Goal: Information Seeking & Learning: Learn about a topic

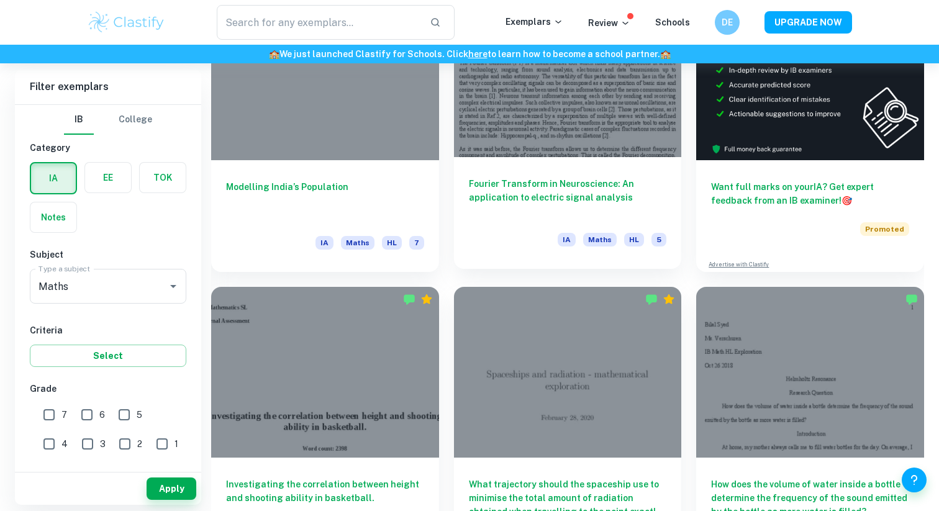
scroll to position [437, 0]
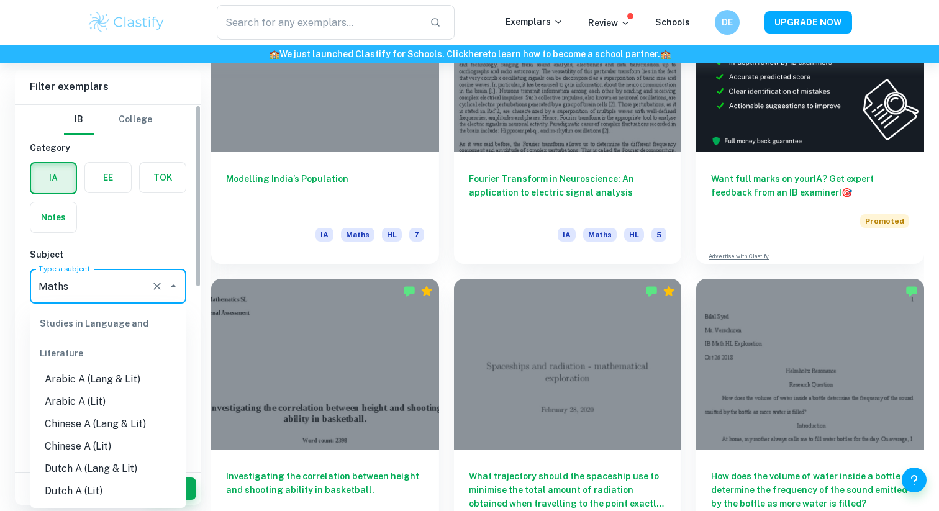
click at [127, 283] on input "Maths" at bounding box center [90, 287] width 111 height 24
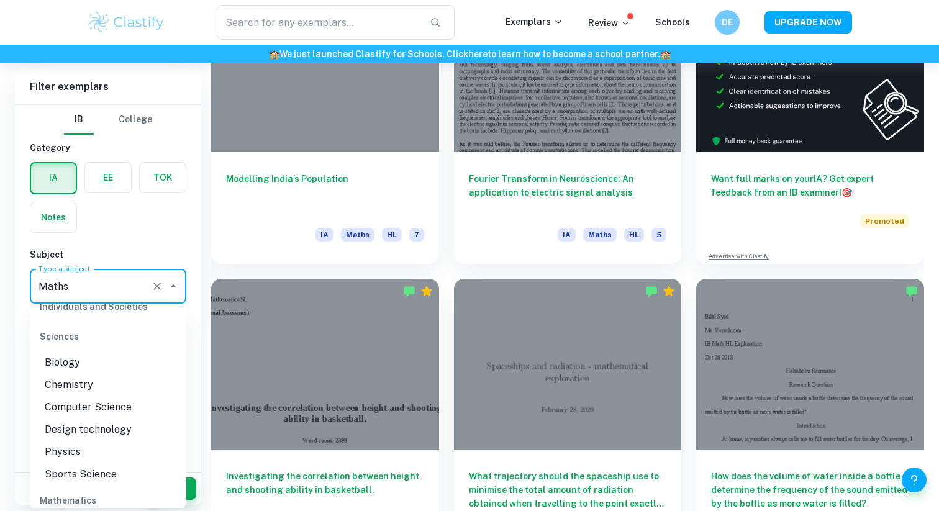
click at [131, 240] on div "IB College Category IA EE TOK Notes Subject Type a subject Maths Type a subject…" at bounding box center [108, 464] width 186 height 718
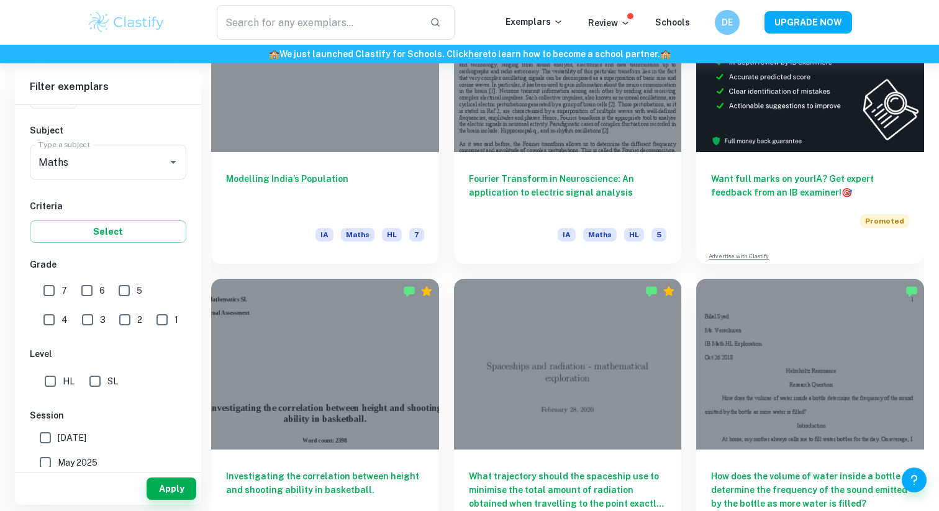
scroll to position [176, 0]
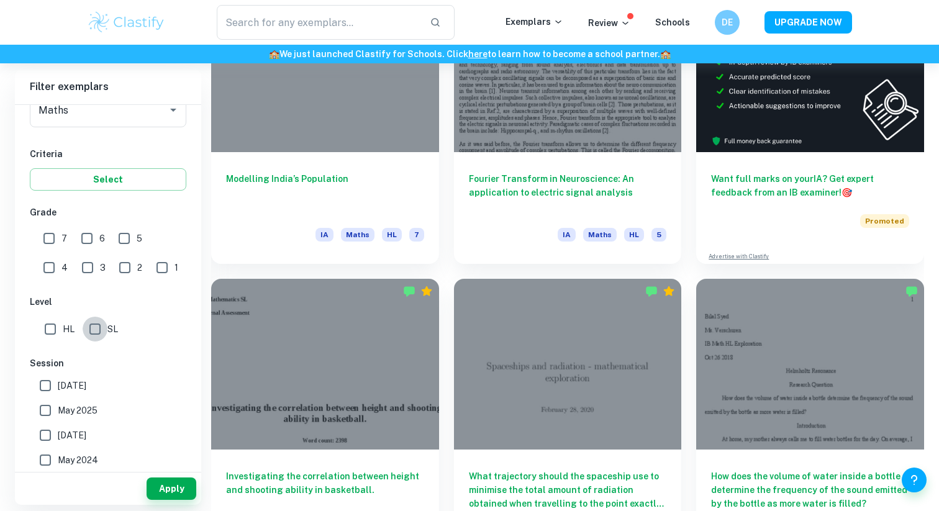
click at [94, 327] on input "SL" at bounding box center [95, 329] width 25 height 25
checkbox input "true"
click at [167, 485] on button "Apply" at bounding box center [172, 489] width 50 height 22
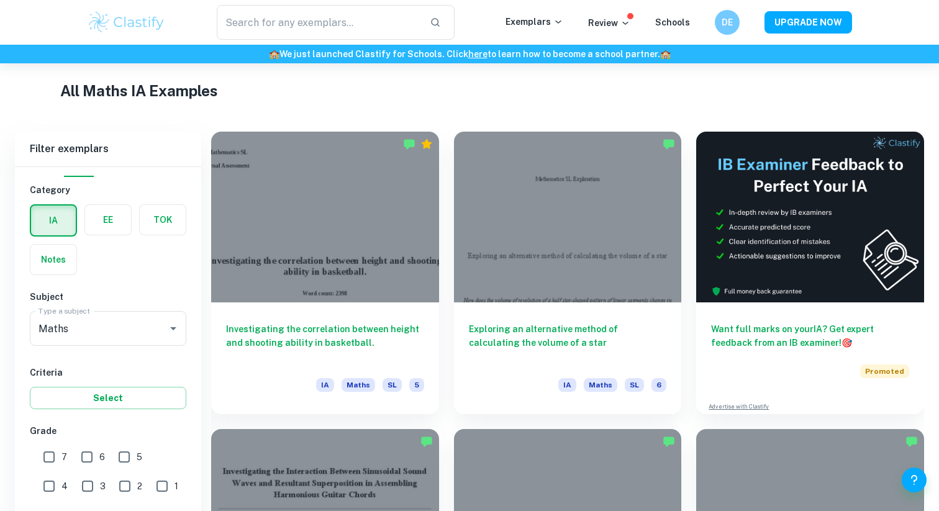
scroll to position [249, 0]
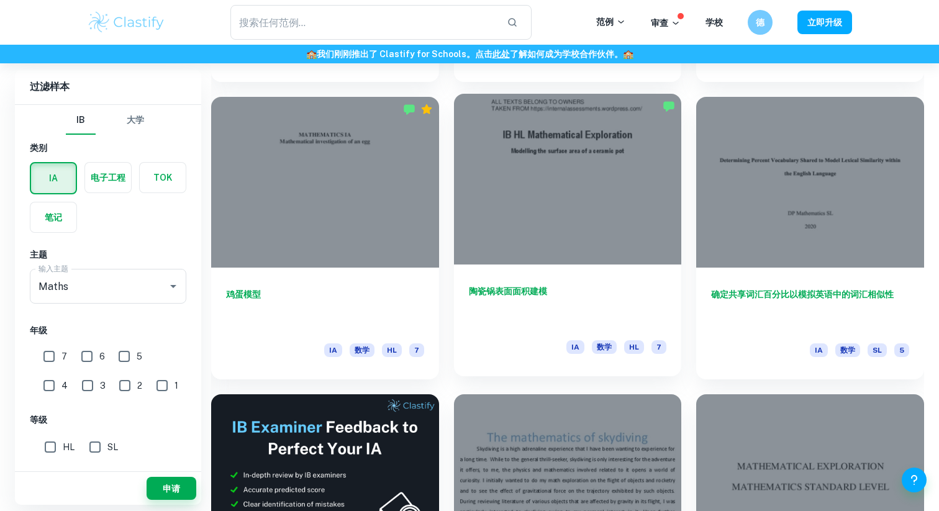
scroll to position [1793, 0]
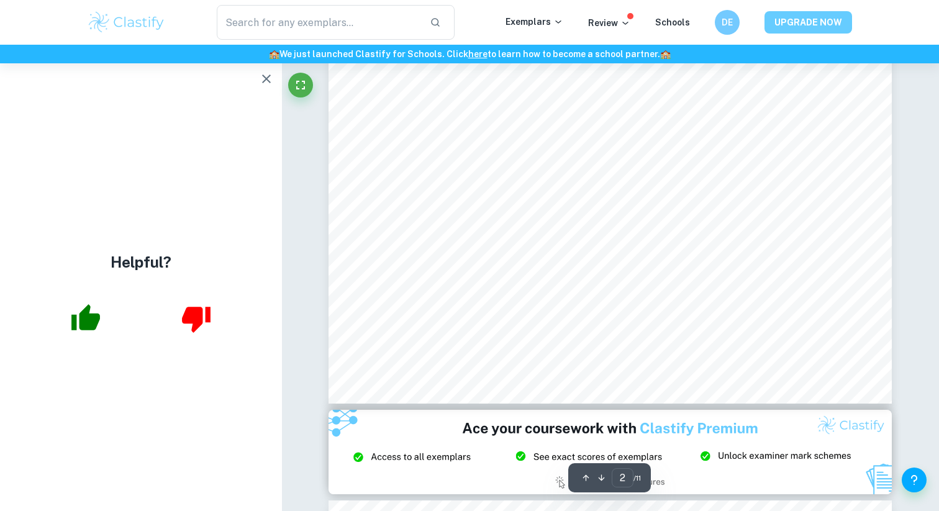
type input "3"
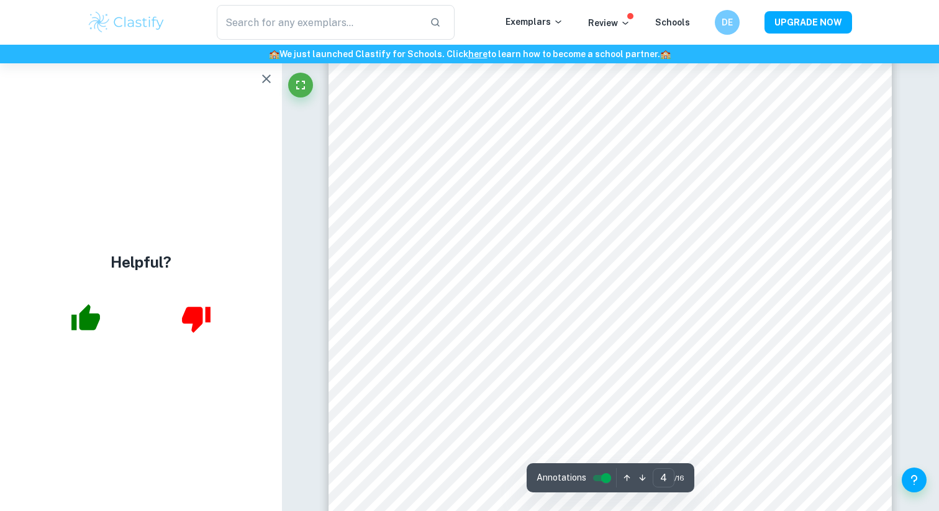
scroll to position [2949, 0]
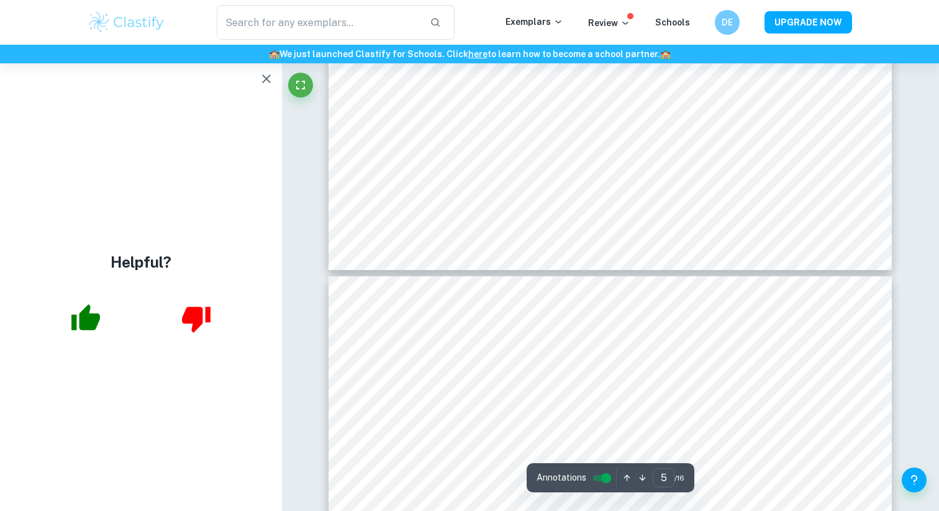
type input "4"
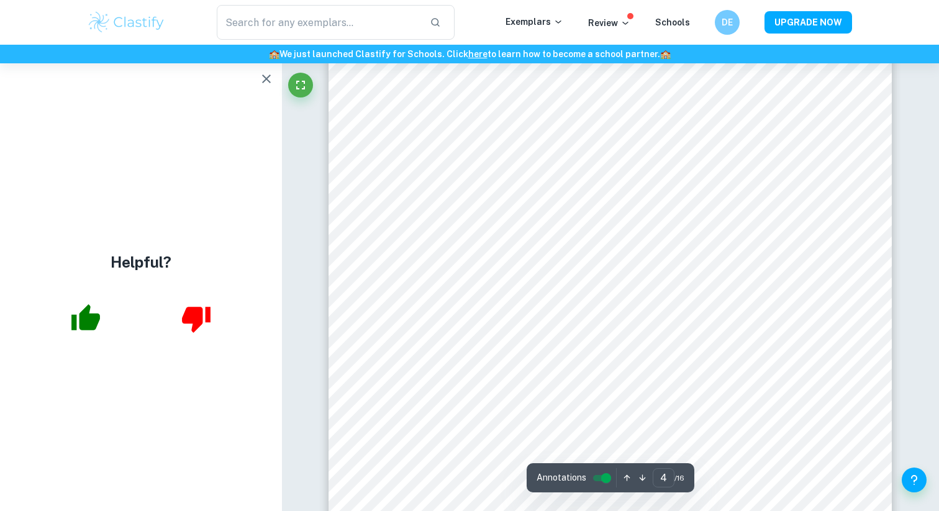
scroll to position [2812, 0]
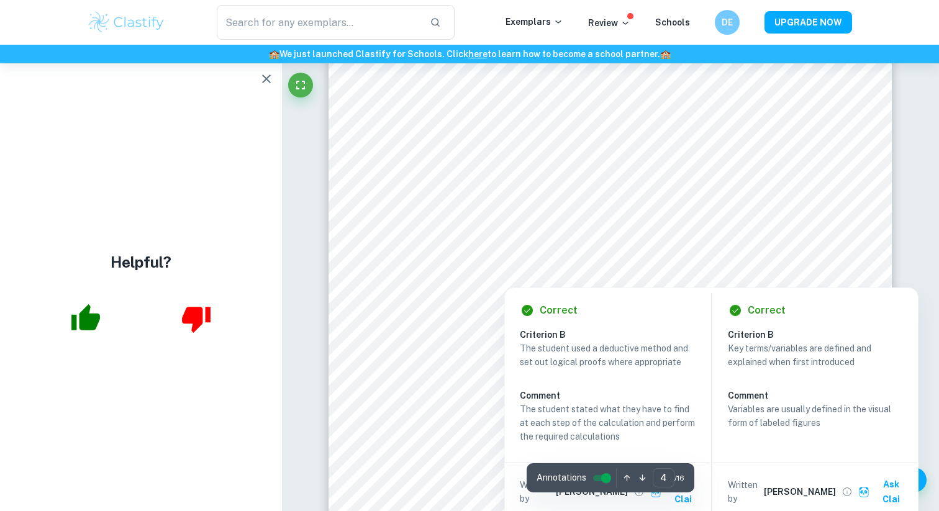
click at [620, 271] on div at bounding box center [564, 277] width 334 height 16
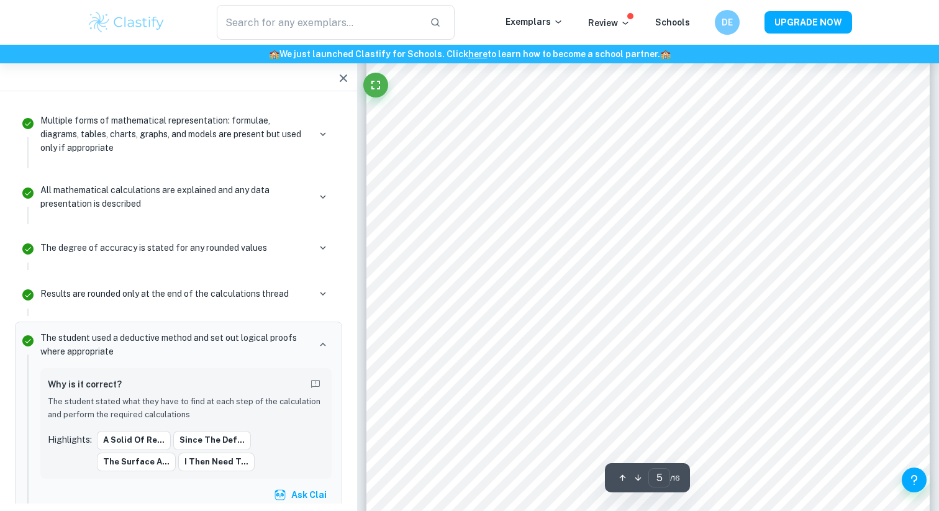
scroll to position [3456, 0]
click at [628, 23] on icon at bounding box center [625, 23] width 6 height 3
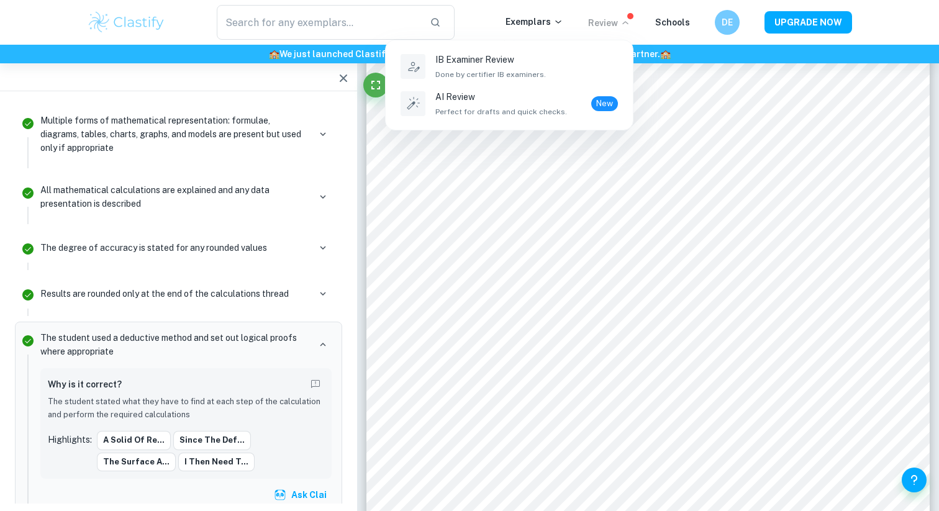
click at [630, 23] on div at bounding box center [469, 255] width 939 height 511
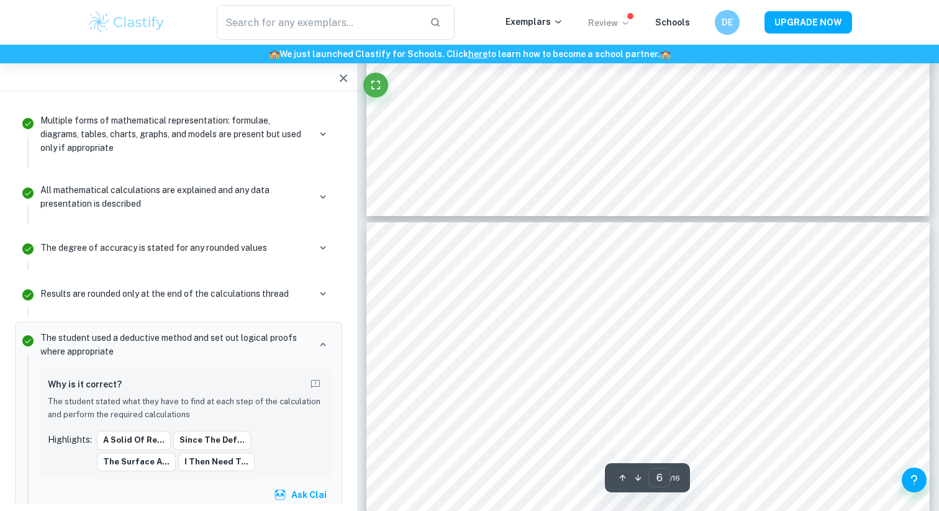
scroll to position [4028, 0]
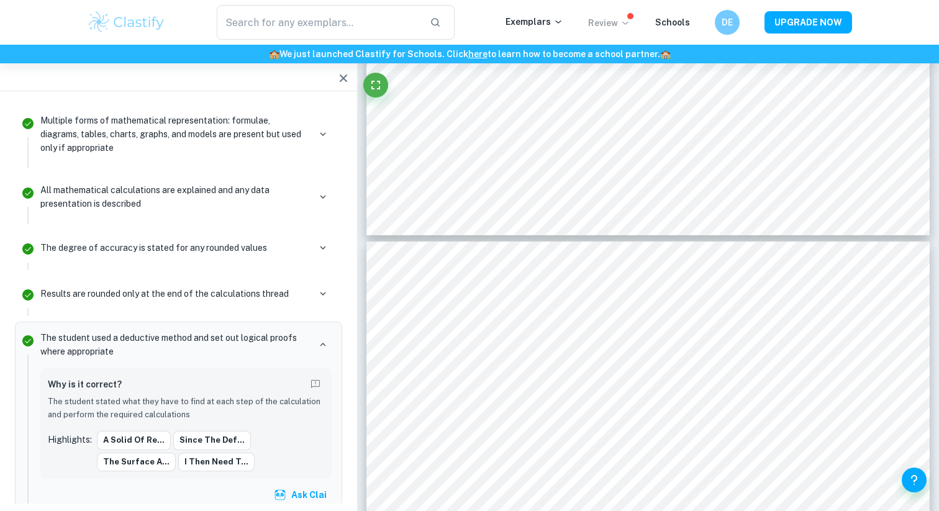
click at [650, 40] on div "​ Exemplars Review Schools DE UPGRADE NOW" at bounding box center [469, 22] width 939 height 45
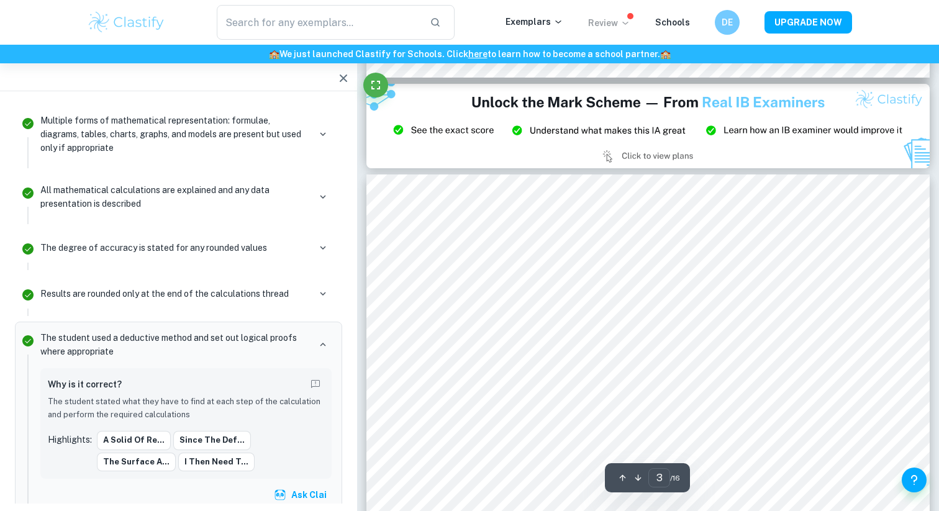
type input "2"
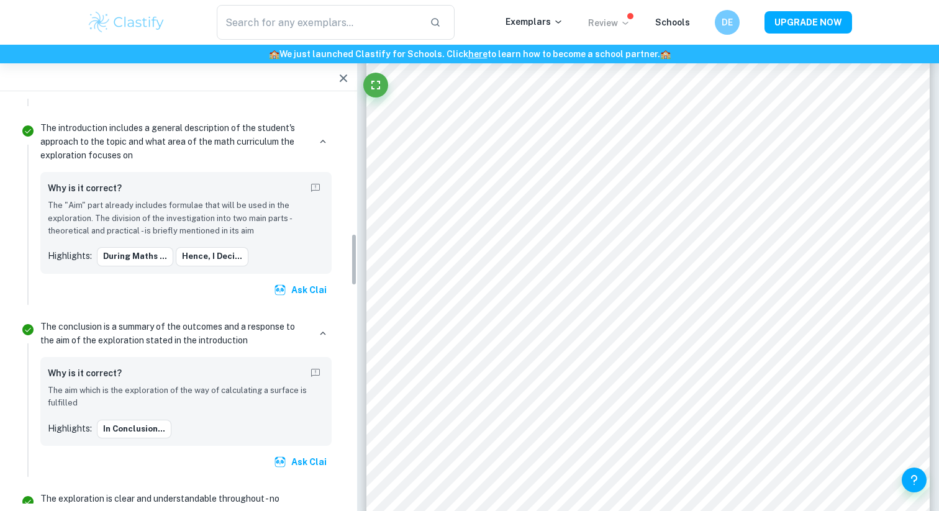
scroll to position [0, 0]
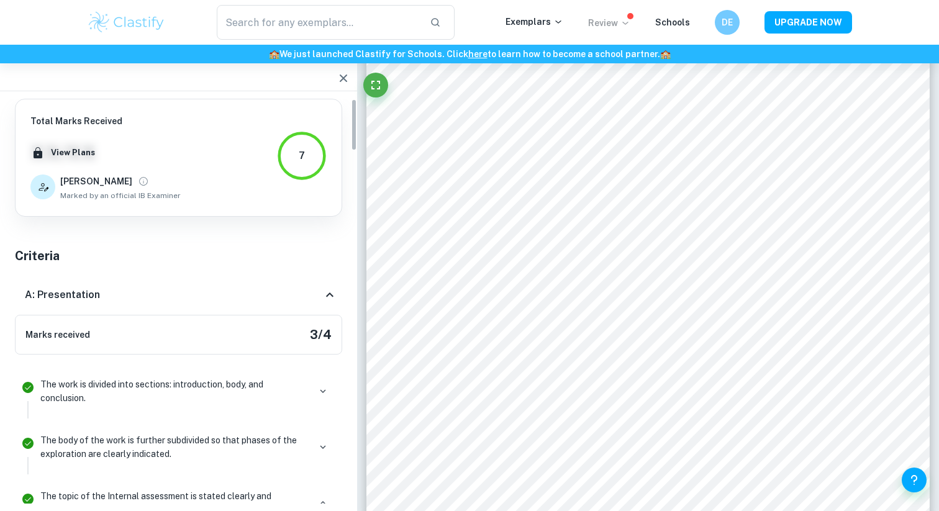
click at [334, 79] on button "button" at bounding box center [343, 78] width 25 height 25
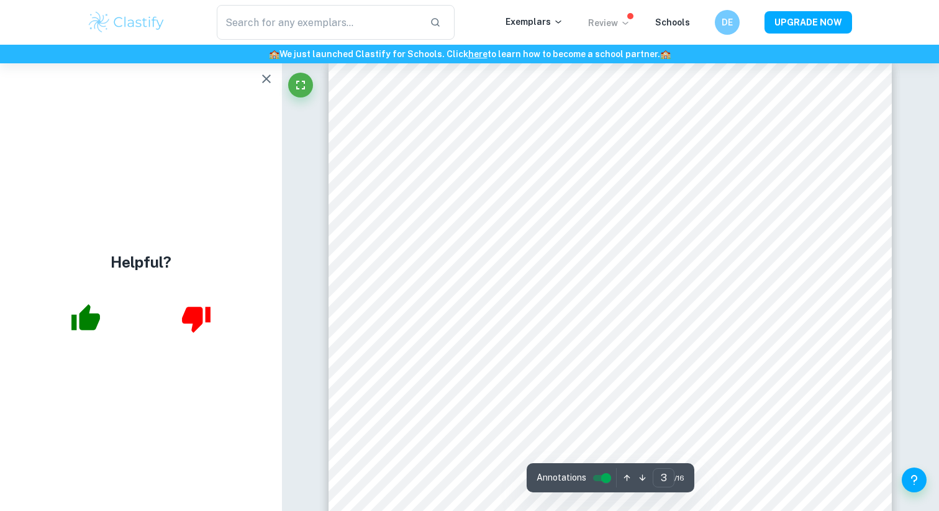
scroll to position [1802, 0]
click at [74, 311] on icon "button" at bounding box center [85, 318] width 31 height 31
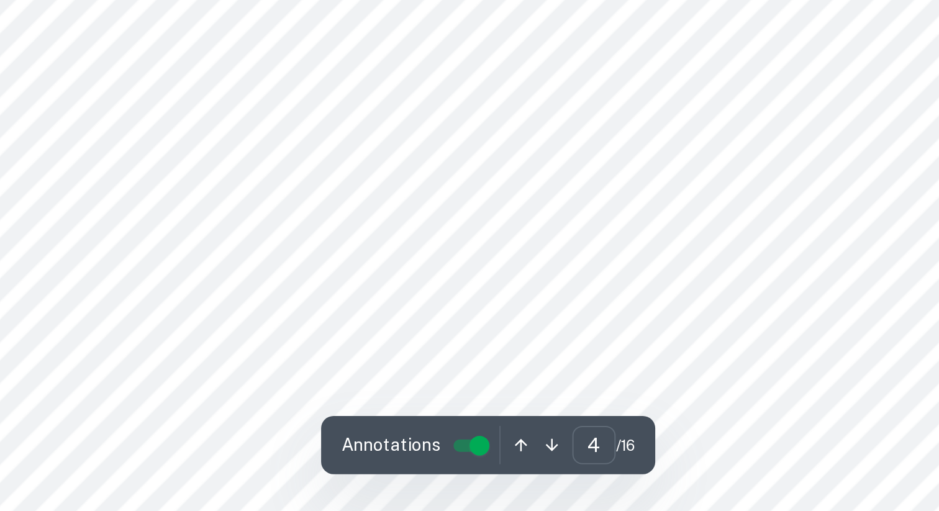
scroll to position [2479, 0]
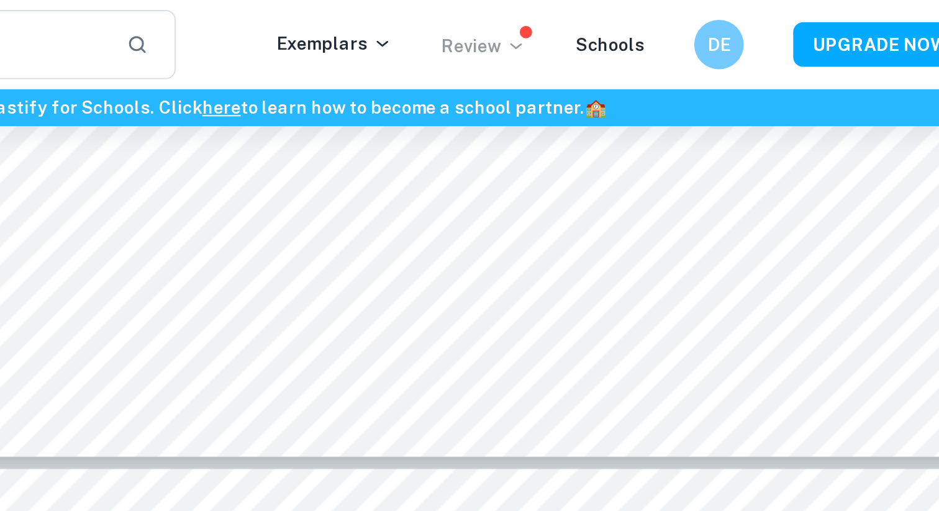
type input "3"
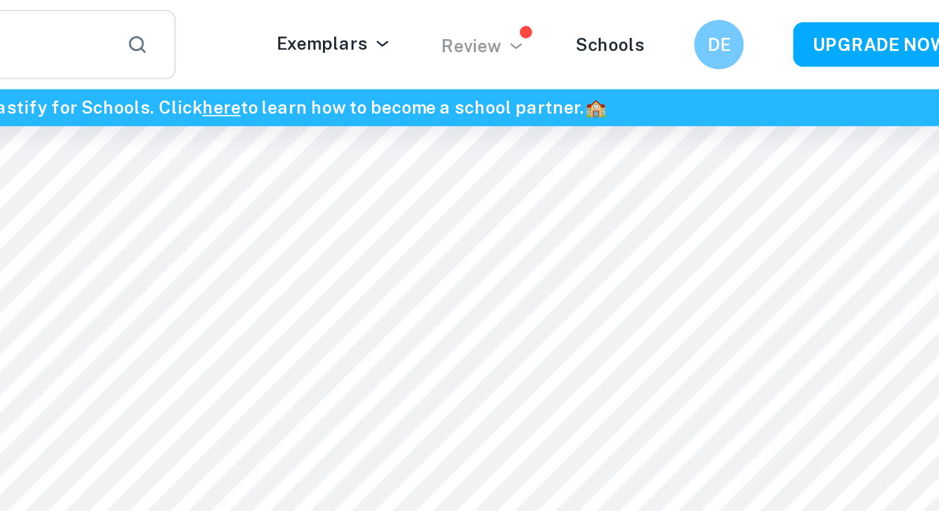
scroll to position [2228, 0]
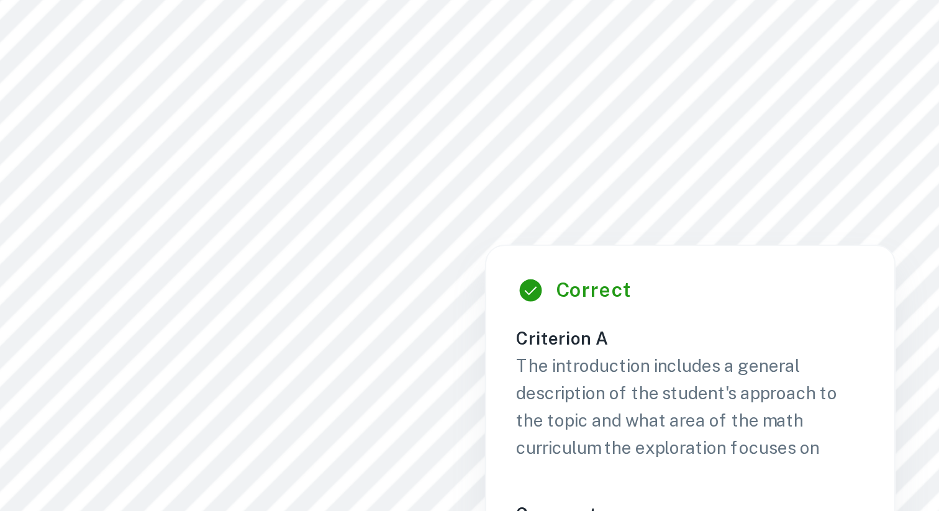
click at [639, 160] on div at bounding box center [610, 163] width 426 height 17
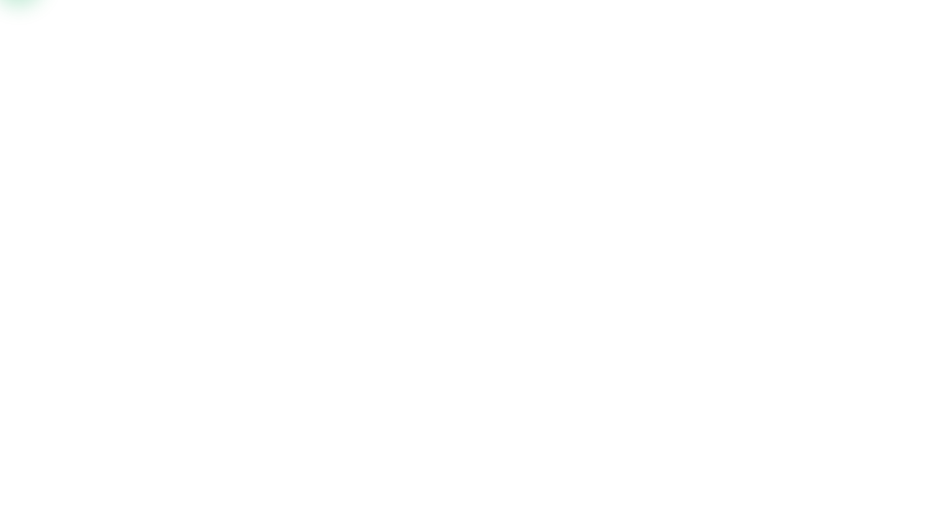
copy body "Correct Criterion A The topic of the Internal assessment is stated clearly and …"
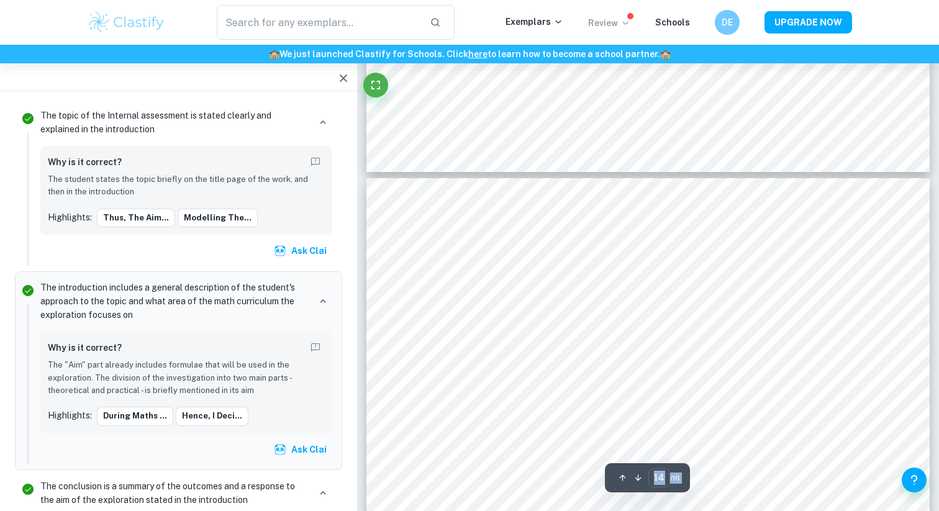
scroll to position [10679, 0]
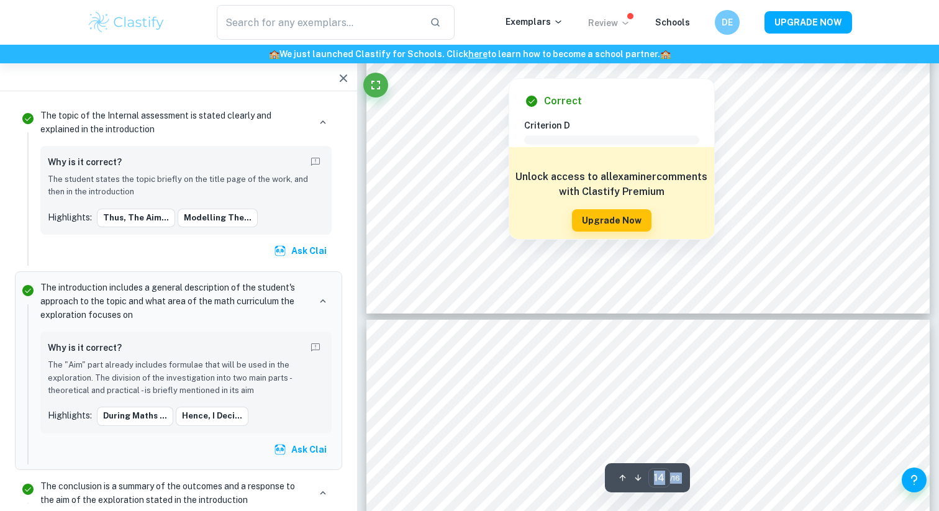
type input "15"
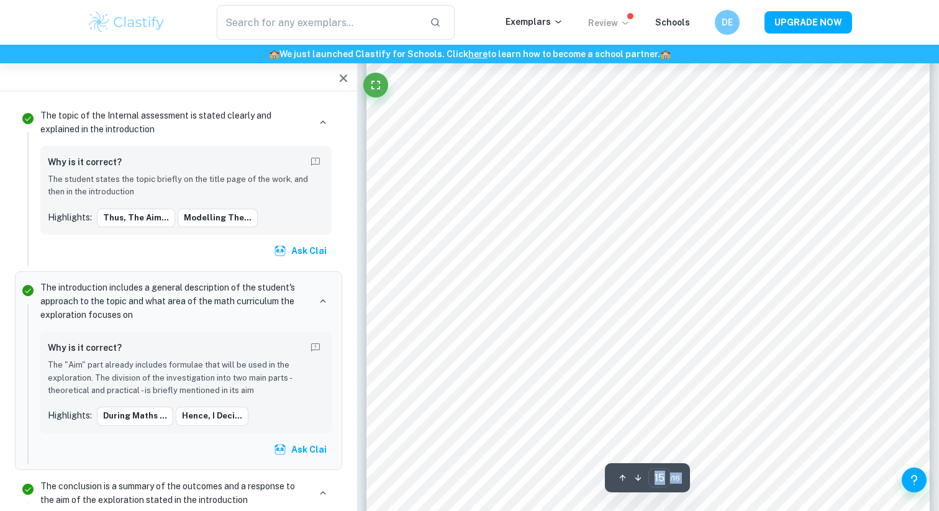
scroll to position [11532, 0]
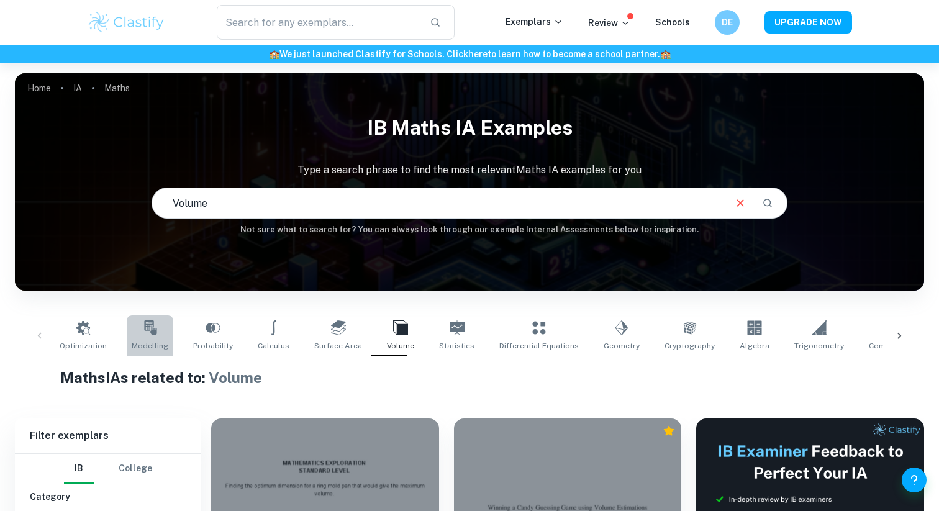
click at [147, 338] on link "Modelling" at bounding box center [150, 335] width 47 height 41
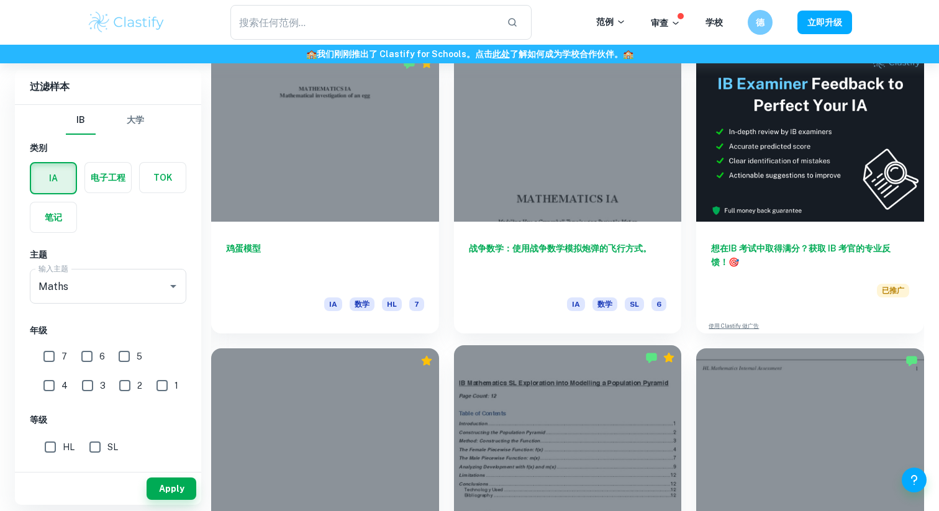
scroll to position [370, 0]
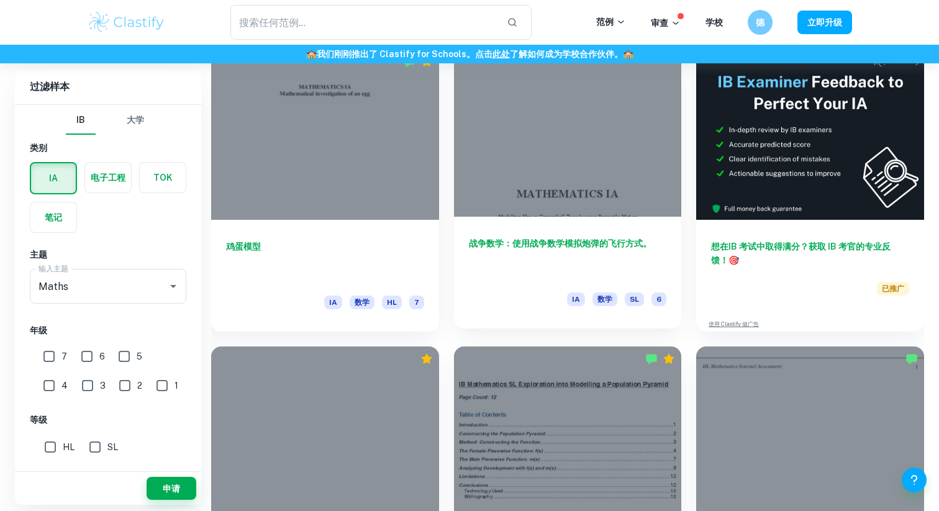
click at [503, 228] on div "战争数学：使用战争数学模拟炮弹的飞行方式。 IA 数学 SL 6" at bounding box center [568, 273] width 228 height 112
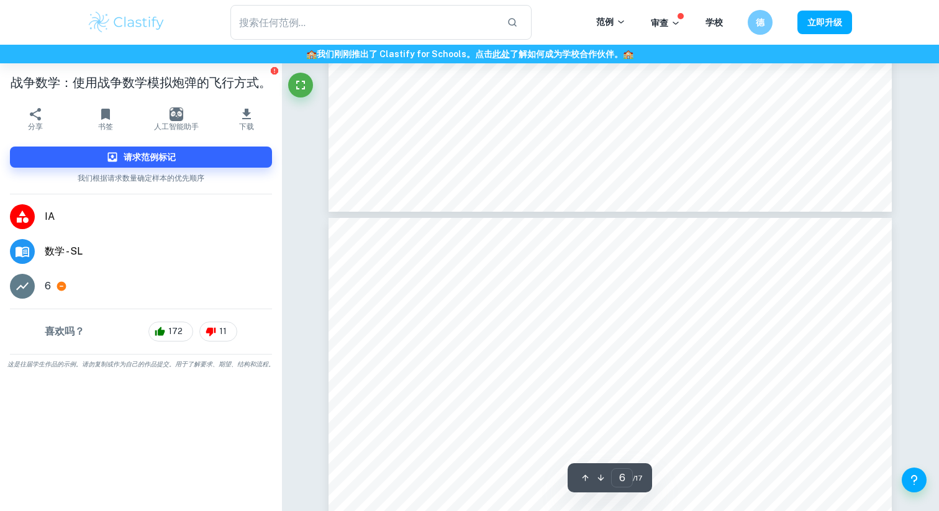
type input "7"
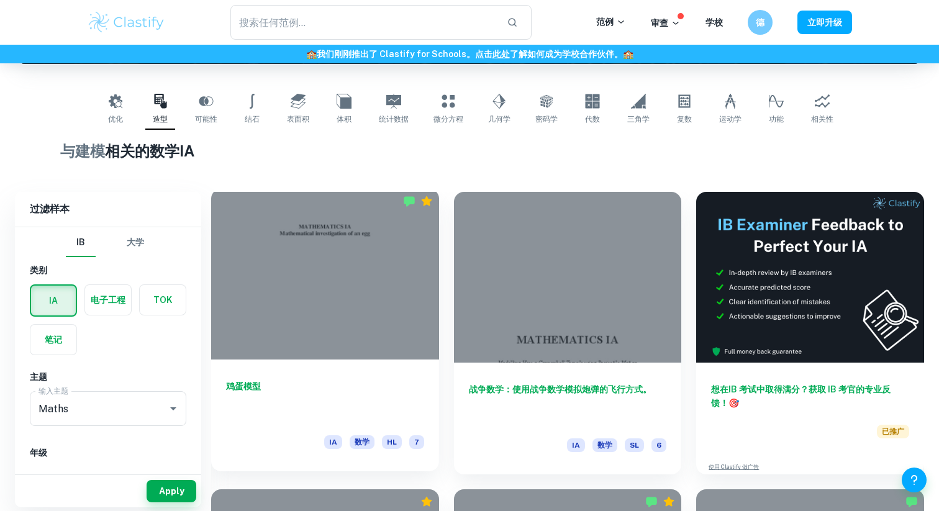
scroll to position [229, 0]
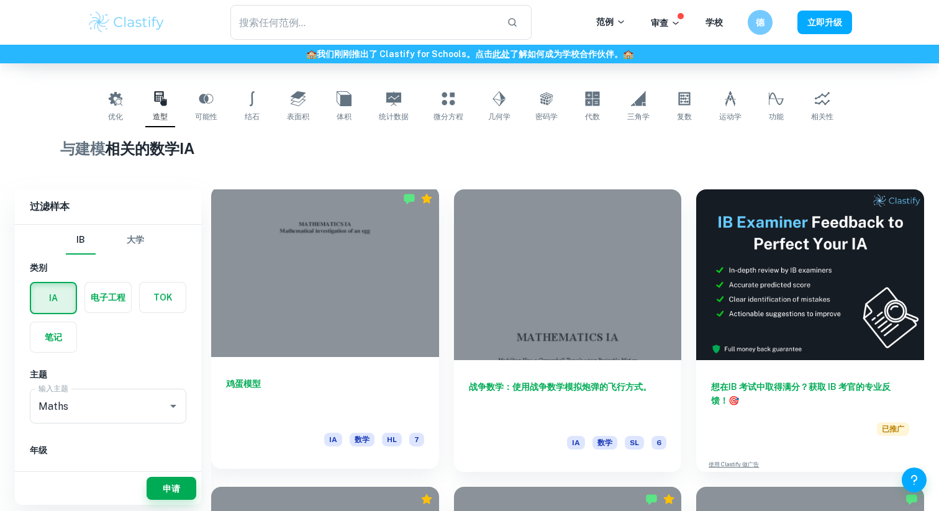
click at [323, 312] on div at bounding box center [325, 271] width 228 height 171
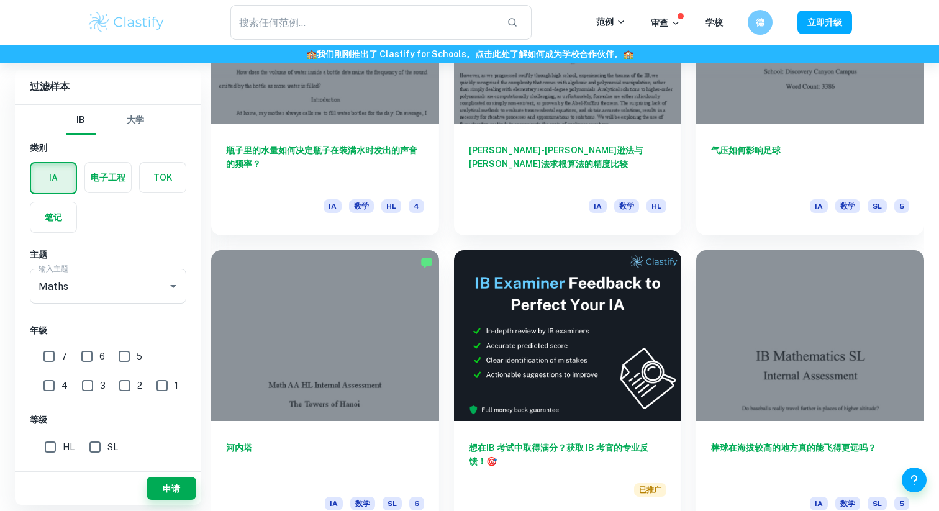
scroll to position [8200, 0]
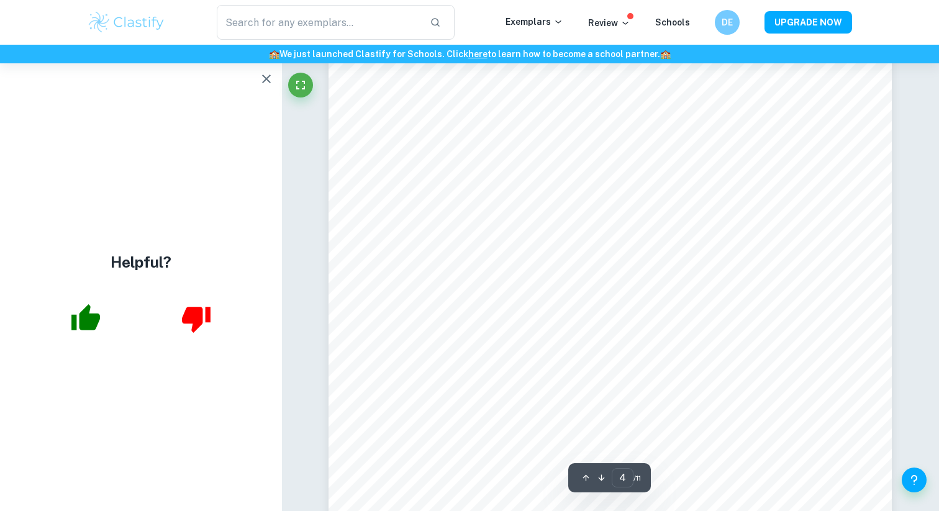
scroll to position [2308, 0]
